Goal: Task Accomplishment & Management: Complete application form

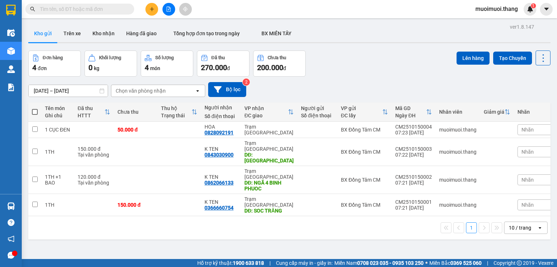
click at [152, 11] on icon "plus" at bounding box center [151, 9] width 5 height 5
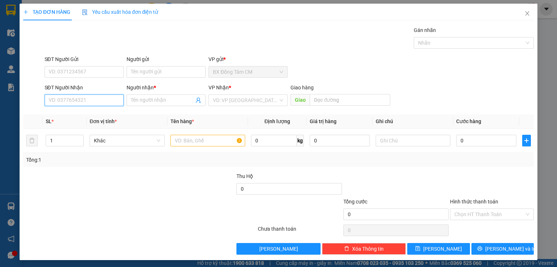
click at [104, 102] on input "SĐT Người Nhận" at bounding box center [84, 100] width 79 height 12
type input "0969757975"
drag, startPoint x: 96, startPoint y: 115, endPoint x: 101, endPoint y: 115, distance: 5.5
click at [96, 115] on div "0969757975 - K TEN" at bounding box center [84, 114] width 70 height 8
type input "K TEN"
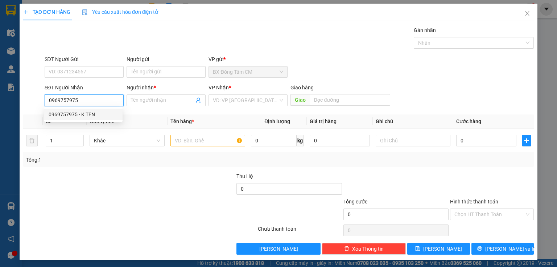
type input "THU DUC"
type input "0969757975"
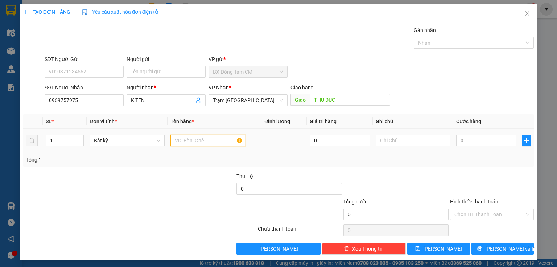
click at [185, 140] on input "text" at bounding box center [207, 141] width 75 height 12
type input "1 TH"
click at [503, 136] on div "0" at bounding box center [486, 140] width 60 height 15
click at [493, 145] on input "0" at bounding box center [486, 141] width 60 height 12
click at [342, 93] on div "Giao hàng" at bounding box center [341, 88] width 100 height 11
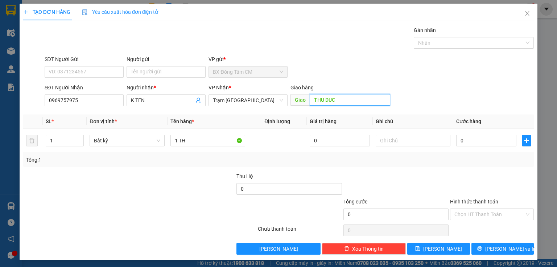
click at [335, 102] on input "THU DUC" at bounding box center [350, 100] width 81 height 12
type input "TRẠM UB2"
click at [227, 140] on input "1 TH" at bounding box center [207, 141] width 75 height 12
click at [508, 142] on input "0" at bounding box center [486, 141] width 60 height 12
type input "6"
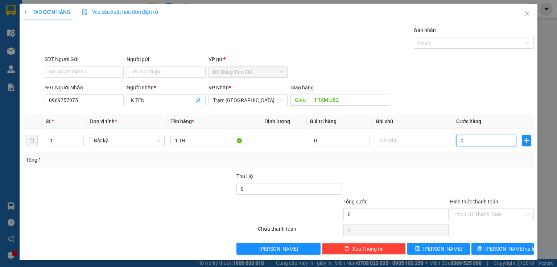
type input "6"
type input "60"
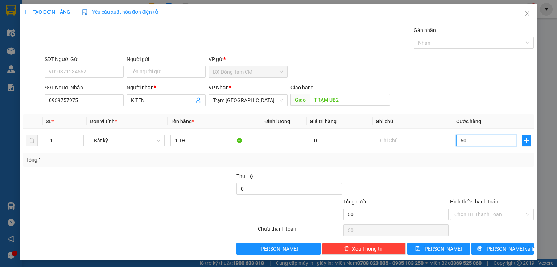
type input "600"
type input "6.000"
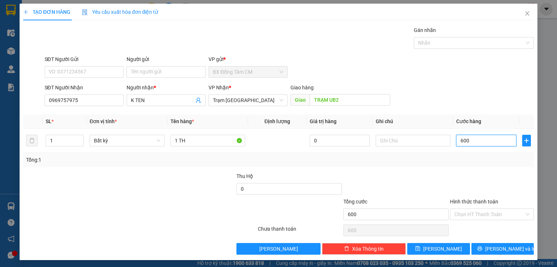
type input "6.000"
type input "60.000"
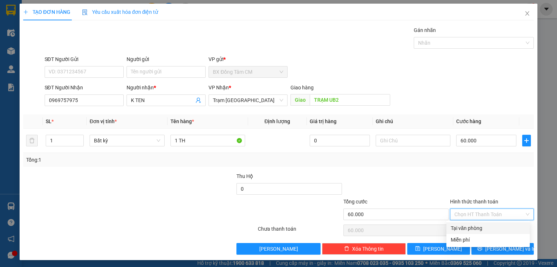
drag, startPoint x: 490, startPoint y: 216, endPoint x: 479, endPoint y: 223, distance: 13.9
click at [490, 216] on input "Hình thức thanh toán" at bounding box center [489, 214] width 70 height 11
click at [474, 227] on div "Tại văn phòng" at bounding box center [488, 228] width 75 height 8
type input "0"
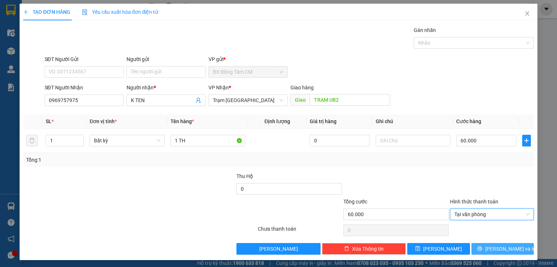
click at [474, 247] on button "[PERSON_NAME] và In" at bounding box center [503, 249] width 63 height 12
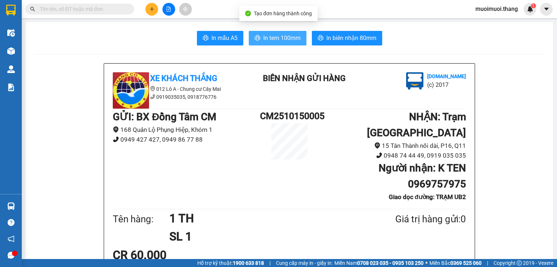
click at [272, 32] on button "In tem 100mm" at bounding box center [278, 38] width 58 height 15
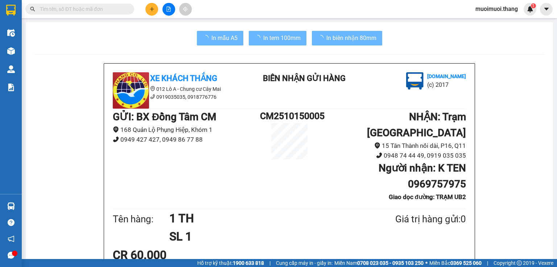
click at [151, 5] on button at bounding box center [151, 9] width 13 height 13
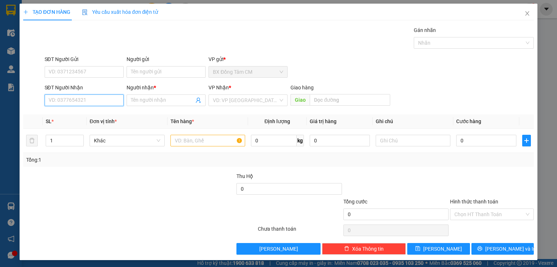
click at [61, 101] on input "SĐT Người Nhận" at bounding box center [84, 100] width 79 height 12
type input "0974632999"
drag, startPoint x: 108, startPoint y: 112, endPoint x: 187, endPoint y: 135, distance: 81.6
click at [112, 112] on div "0974632999 - [PERSON_NAME]" at bounding box center [84, 114] width 71 height 8
type input "THẢO UYÊN"
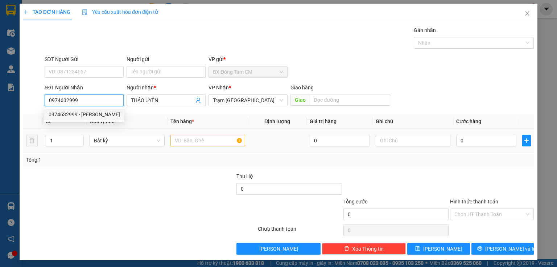
type input "0974632999"
click at [189, 141] on input "text" at bounding box center [207, 141] width 75 height 12
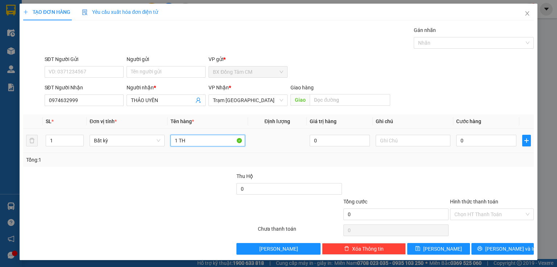
type input "1 TH"
drag, startPoint x: 473, startPoint y: 131, endPoint x: 469, endPoint y: 135, distance: 4.9
click at [469, 135] on td "0" at bounding box center [486, 140] width 66 height 24
click at [466, 139] on input "0" at bounding box center [486, 141] width 60 height 12
type input "4"
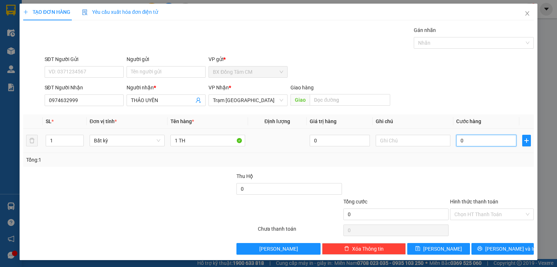
type input "4"
type input "40"
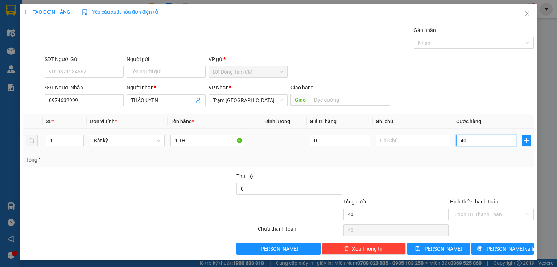
type input "400"
type input "4.000"
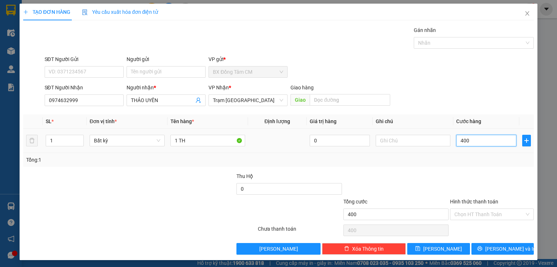
type input "4.000"
type input "40.000"
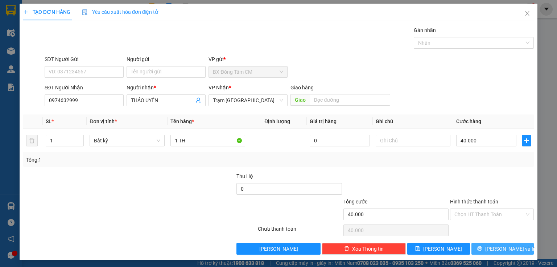
click at [482, 246] on icon "printer" at bounding box center [479, 248] width 5 height 5
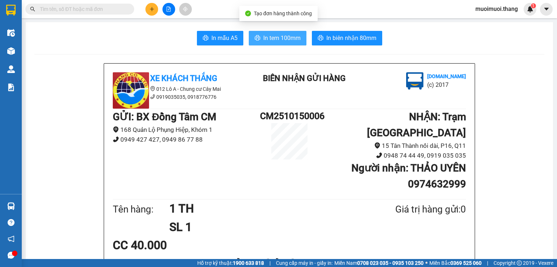
click at [256, 38] on icon "printer" at bounding box center [257, 37] width 5 height 5
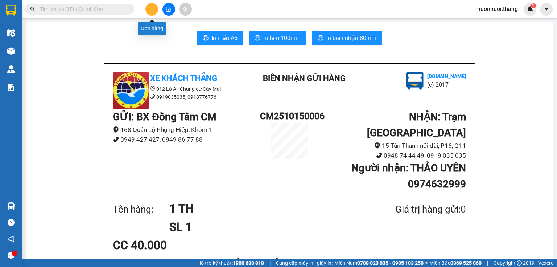
click at [152, 14] on button at bounding box center [151, 9] width 13 height 13
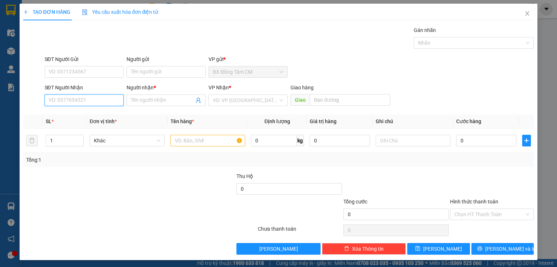
click at [75, 99] on input "SĐT Người Nhận" at bounding box center [84, 100] width 79 height 12
click at [59, 100] on input "0988910940" at bounding box center [84, 100] width 79 height 12
type input "0988910940"
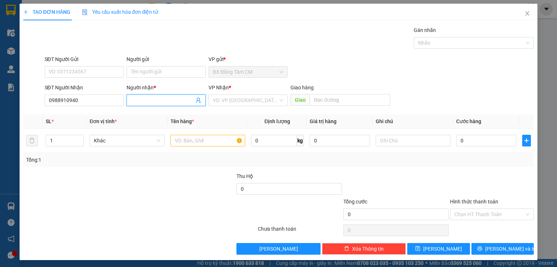
click at [141, 99] on input "Người nhận *" at bounding box center [162, 100] width 63 height 8
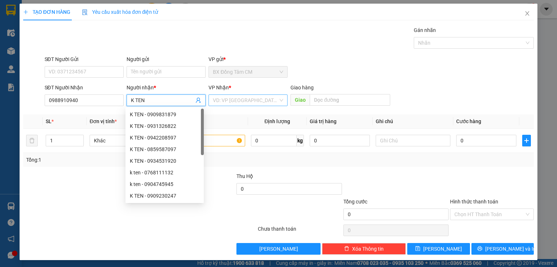
click at [226, 94] on div "VD: VP [GEOGRAPHIC_DATA]" at bounding box center [248, 100] width 79 height 12
type input "K TEN"
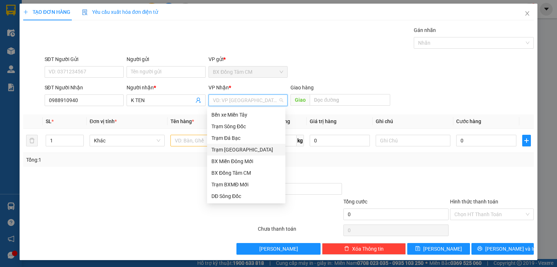
click at [240, 154] on div "Trạm [GEOGRAPHIC_DATA]" at bounding box center [246, 150] width 78 height 12
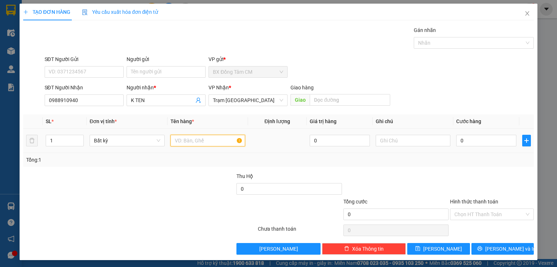
click at [188, 142] on input "text" at bounding box center [207, 141] width 75 height 12
type input "1 TH"
click at [488, 144] on input "0" at bounding box center [486, 141] width 60 height 12
type input "5"
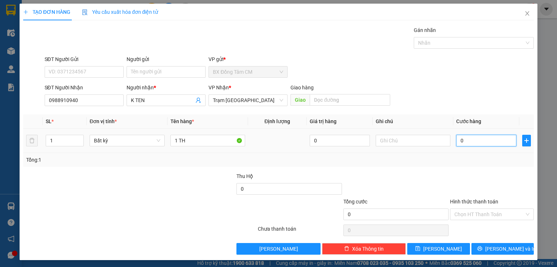
type input "5"
type input "50"
type input "500"
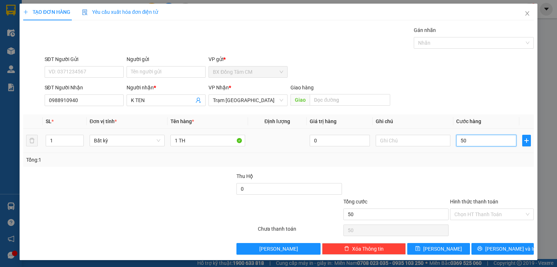
type input "500"
type input "5.000"
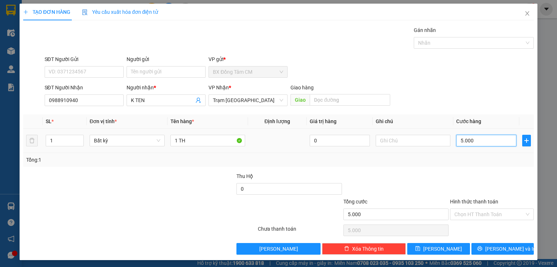
type input "50.000"
click at [476, 209] on input "Hình thức thanh toán" at bounding box center [489, 214] width 70 height 11
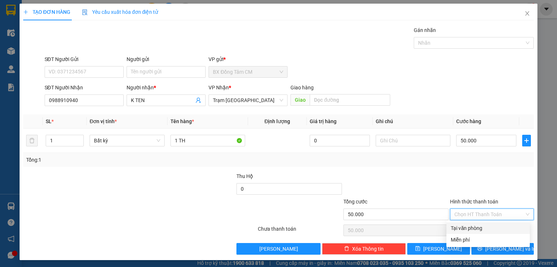
click at [463, 229] on div "Tại văn phòng" at bounding box center [488, 228] width 75 height 8
type input "0"
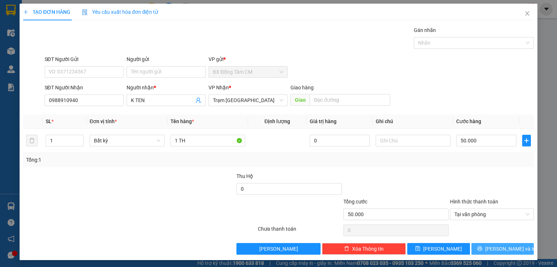
drag, startPoint x: 475, startPoint y: 253, endPoint x: 445, endPoint y: 240, distance: 32.7
click at [474, 252] on button "[PERSON_NAME] và In" at bounding box center [503, 249] width 63 height 12
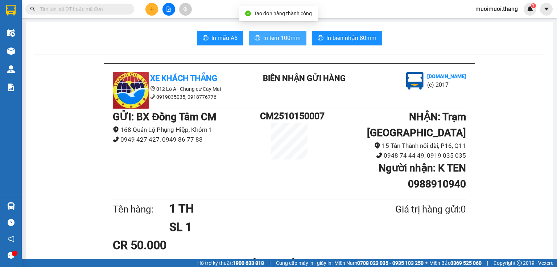
click at [288, 36] on span "In tem 100mm" at bounding box center [281, 37] width 37 height 9
click at [155, 9] on button at bounding box center [151, 9] width 13 height 13
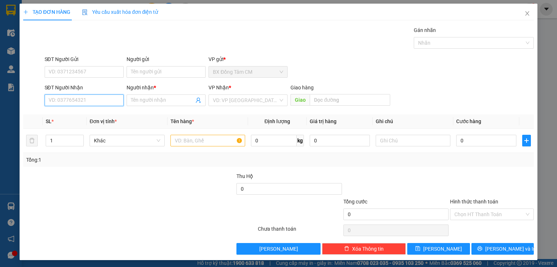
click at [54, 99] on input "SĐT Người Nhận" at bounding box center [84, 100] width 79 height 12
type input "0916036213"
drag, startPoint x: 64, startPoint y: 119, endPoint x: 135, endPoint y: 121, distance: 71.1
click at [71, 120] on div "0916036213 0916036213 - NGHIÊM" at bounding box center [83, 114] width 78 height 15
click at [100, 112] on div "0916036213 - NGHIÊM" at bounding box center [84, 114] width 70 height 8
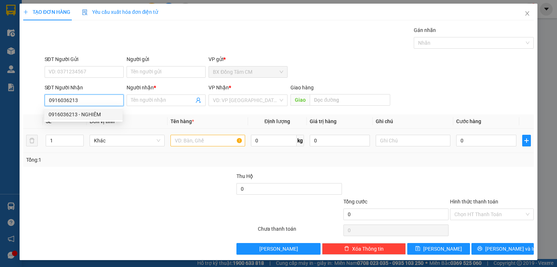
type input "NGHIÊM"
type input "0916036213"
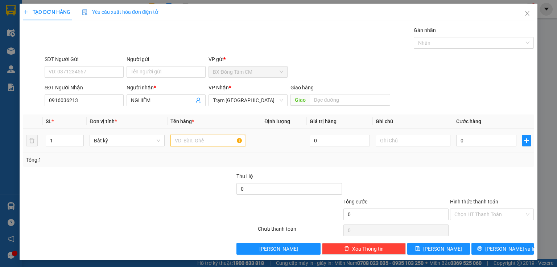
drag, startPoint x: 206, startPoint y: 138, endPoint x: 210, endPoint y: 131, distance: 7.8
click at [207, 136] on input "text" at bounding box center [207, 141] width 75 height 12
type input "1 TH"
click at [477, 140] on input "0" at bounding box center [486, 141] width 60 height 12
click at [474, 214] on input "Hình thức thanh toán" at bounding box center [489, 214] width 70 height 11
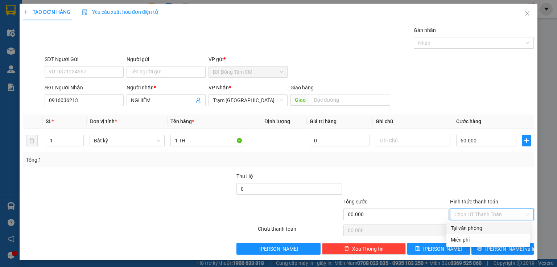
click at [470, 226] on div "Tại văn phòng" at bounding box center [488, 228] width 75 height 8
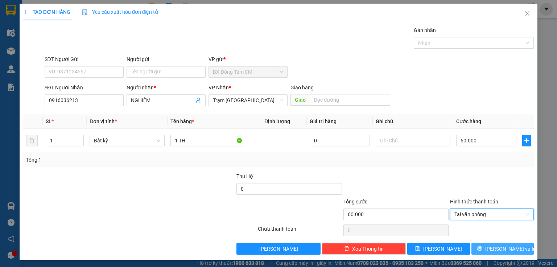
drag, startPoint x: 482, startPoint y: 250, endPoint x: 458, endPoint y: 235, distance: 28.4
click at [482, 250] on button "[PERSON_NAME] và In" at bounding box center [503, 249] width 63 height 12
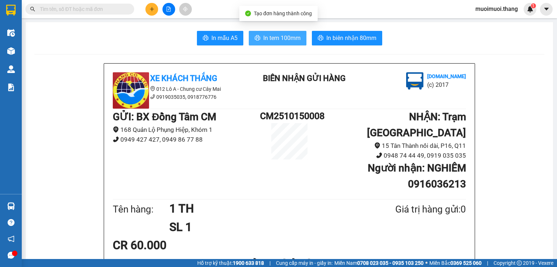
click at [273, 36] on span "In tem 100mm" at bounding box center [281, 37] width 37 height 9
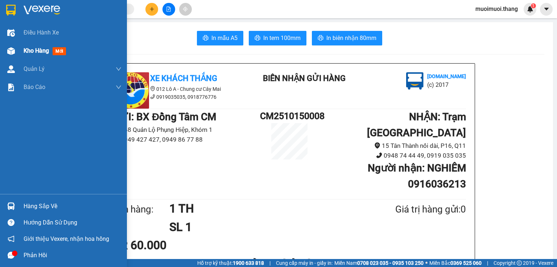
click at [9, 50] on img at bounding box center [11, 51] width 8 height 8
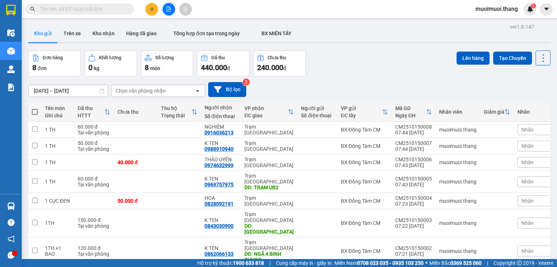
click at [169, 11] on icon "file-add" at bounding box center [168, 9] width 5 height 5
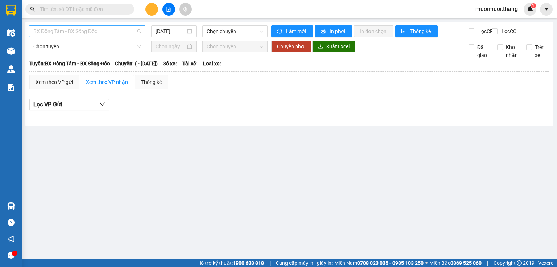
click at [118, 35] on span "BX Đồng Tâm - BX Sông Đốc" at bounding box center [87, 31] width 108 height 11
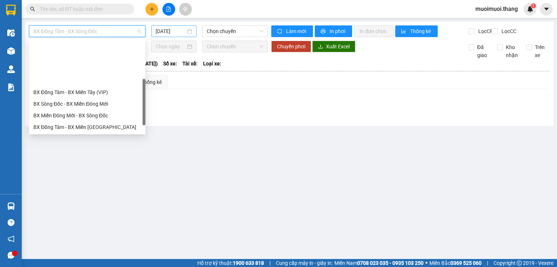
drag, startPoint x: 49, startPoint y: 115, endPoint x: 194, endPoint y: 32, distance: 167.0
click at [50, 169] on div "BX Miền Tây - BX Đồng Tâm" at bounding box center [87, 173] width 108 height 8
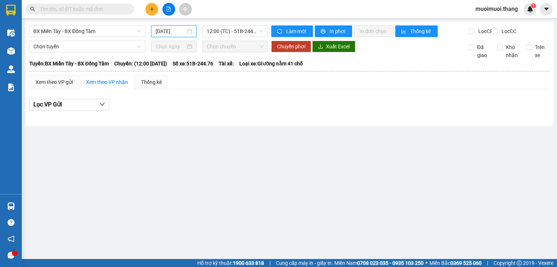
click at [181, 32] on input "[DATE]" at bounding box center [171, 31] width 30 height 8
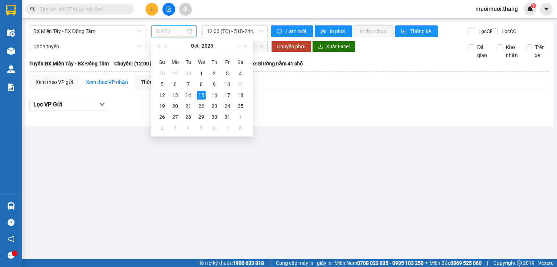
click at [190, 96] on div "14" at bounding box center [188, 95] width 9 height 9
type input "[DATE]"
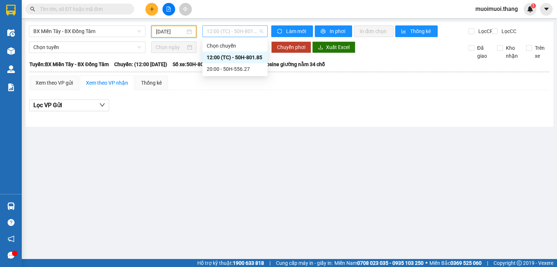
click at [228, 29] on span "12:00 (TC) - 50H-801.85" at bounding box center [235, 31] width 57 height 11
click at [229, 70] on div "20:00 - 50H-556.27" at bounding box center [235, 69] width 57 height 8
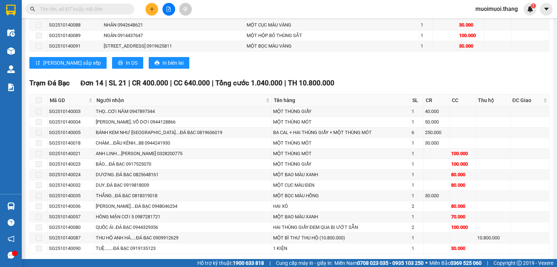
drag, startPoint x: 557, startPoint y: 186, endPoint x: 548, endPoint y: 107, distance: 78.9
click at [557, 10] on html "Kết quả tìm kiếm ( 0 ) Bộ lọc No Data muoimuoi.thang 1 Điều hành xe Kho hàng mớ…" at bounding box center [278, 133] width 557 height 267
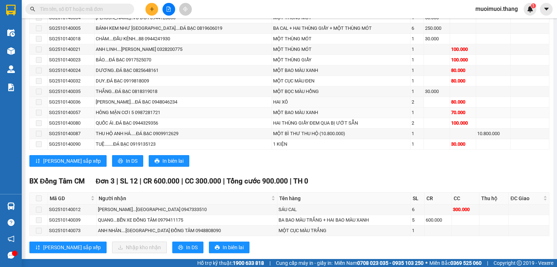
scroll to position [1067, 0]
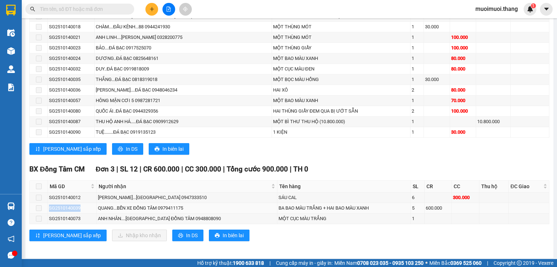
drag, startPoint x: 81, startPoint y: 207, endPoint x: 49, endPoint y: 205, distance: 32.7
click at [45, 206] on tr "SG2510140039 QUANG...BẾN XE ĐỒNG TÂM 0979411175 BA BAO MÀU TRẮNG + HAI BAO MÀU …" at bounding box center [290, 208] width 520 height 11
copy tr "SG2510140039"
click at [82, 10] on input "text" at bounding box center [83, 9] width 86 height 8
paste input "SG2510140039"
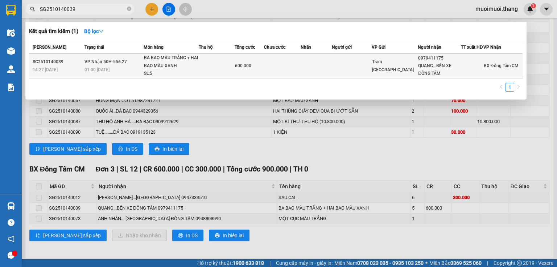
type input "SG2510140039"
click at [291, 64] on td at bounding box center [282, 66] width 37 height 25
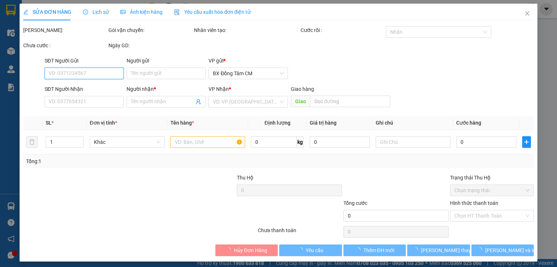
type input "0979411175"
type input "QUANG...BẾN XE ĐỒNG TÂM"
type input "600.000"
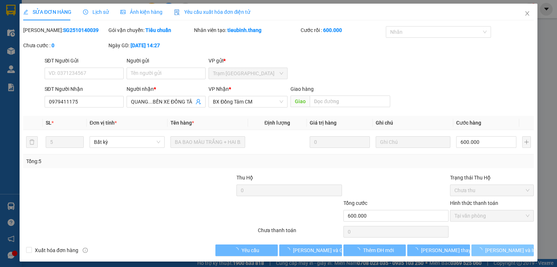
click at [483, 251] on button "[PERSON_NAME] và In" at bounding box center [503, 250] width 63 height 12
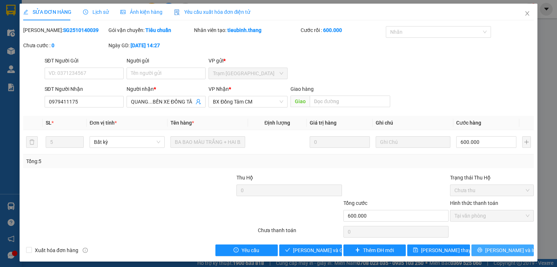
click at [476, 248] on button "[PERSON_NAME] và In" at bounding box center [503, 250] width 63 height 12
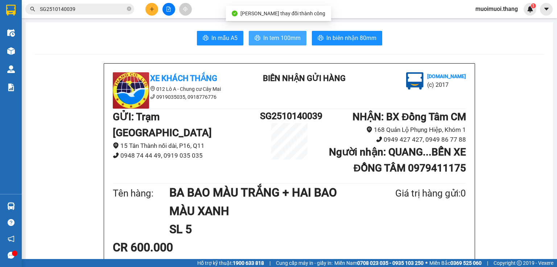
click at [260, 35] on button "In tem 100mm" at bounding box center [278, 38] width 58 height 15
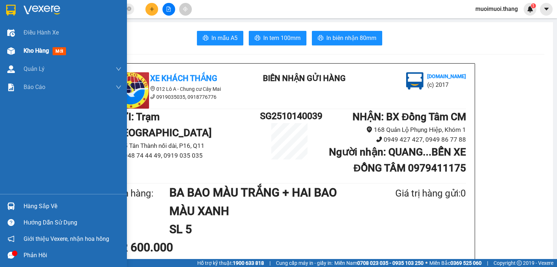
click at [20, 50] on div "Kho hàng mới" at bounding box center [63, 51] width 127 height 18
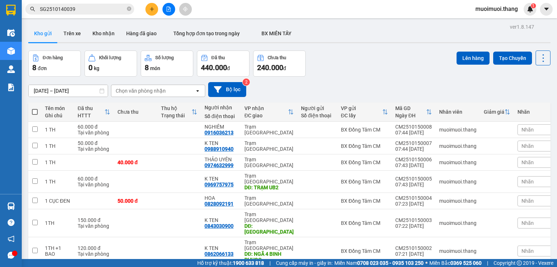
click at [33, 114] on span at bounding box center [35, 112] width 6 height 6
click at [35, 108] on input "checkbox" at bounding box center [35, 108] width 0 height 0
checkbox input "true"
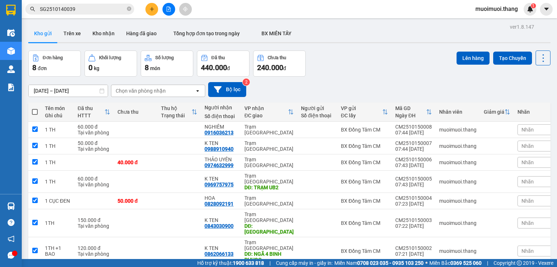
checkbox input "true"
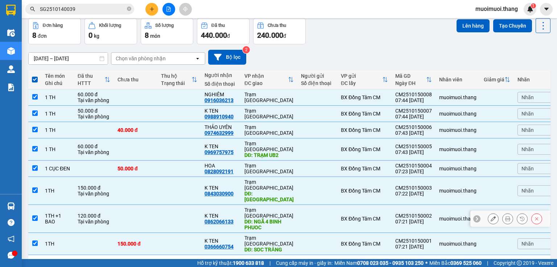
scroll to position [33, 0]
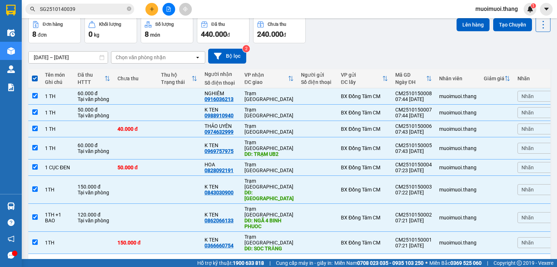
click at [509, 262] on div "10 / trang" at bounding box center [520, 265] width 22 height 7
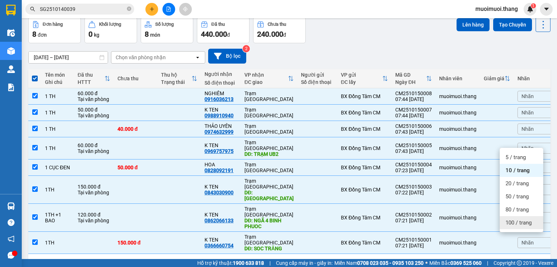
click at [502, 225] on div "100 / trang" at bounding box center [522, 222] width 44 height 13
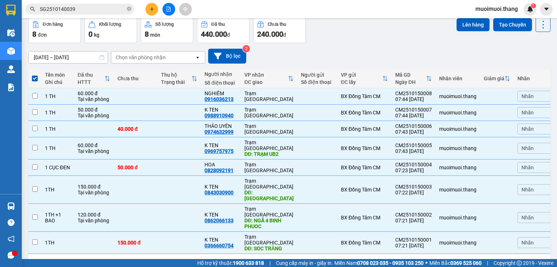
checkbox input "false"
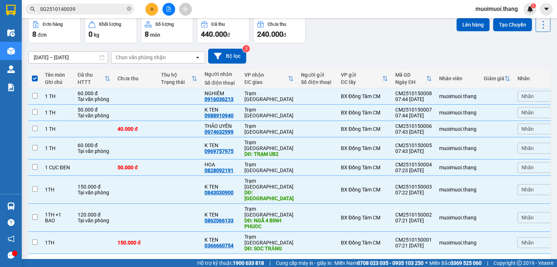
checkbox input "false"
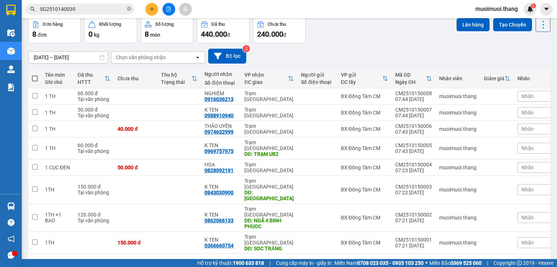
click at [37, 78] on span at bounding box center [35, 78] width 6 height 6
click at [35, 75] on input "checkbox" at bounding box center [35, 75] width 0 height 0
checkbox input "true"
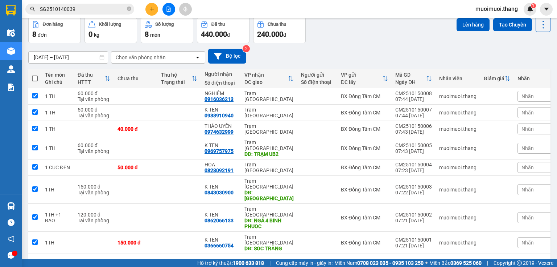
checkbox input "true"
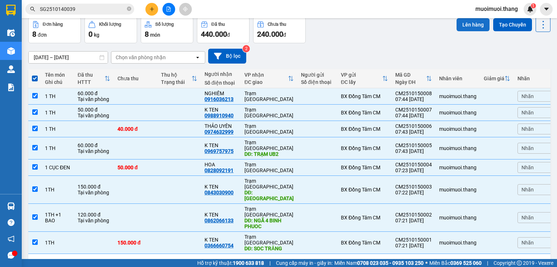
click at [471, 23] on button "Lên hàng" at bounding box center [473, 24] width 33 height 13
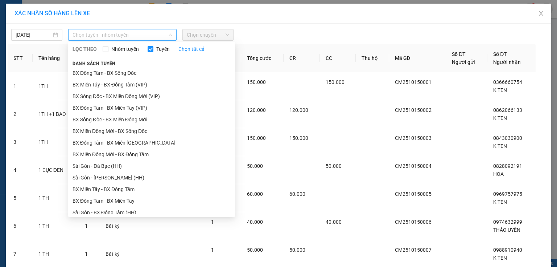
click at [110, 36] on span "Chọn tuyến - nhóm tuyến" at bounding box center [123, 34] width 100 height 11
drag, startPoint x: 86, startPoint y: 120, endPoint x: 115, endPoint y: 96, distance: 38.6
click at [86, 121] on li "BX Sông Đốc - BX Miền Đông Mới" at bounding box center [151, 120] width 167 height 12
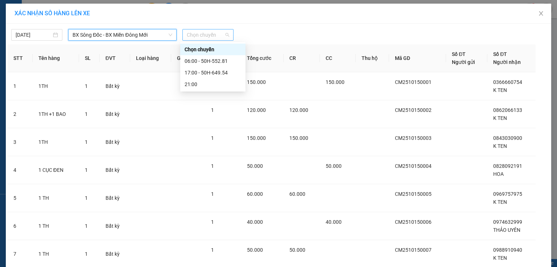
click at [190, 35] on span "Chọn chuyến" at bounding box center [208, 34] width 42 height 11
click at [202, 58] on div "06:00 - 50H-552.81" at bounding box center [213, 61] width 57 height 8
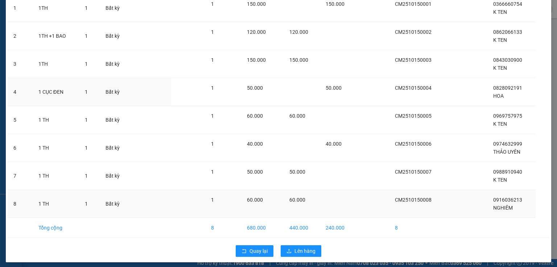
scroll to position [97, 0]
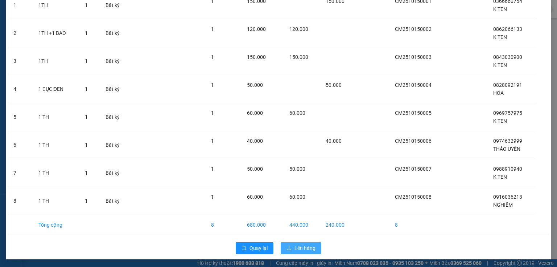
click at [301, 250] on span "Lên hàng" at bounding box center [305, 248] width 21 height 8
